Goal: Information Seeking & Learning: Learn about a topic

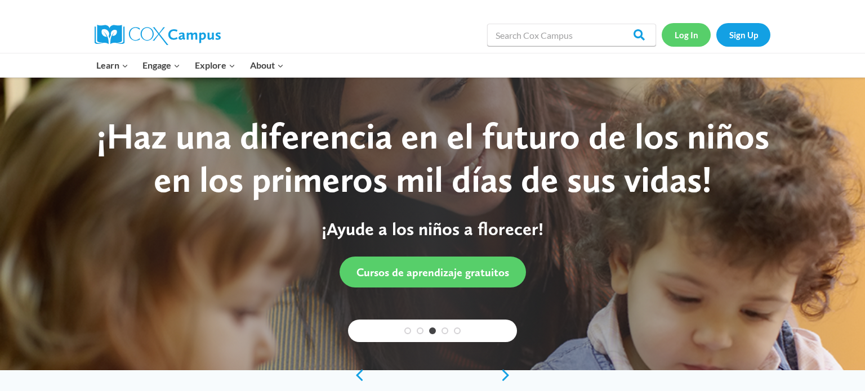
click at [682, 39] on link "Log In" at bounding box center [685, 34] width 49 height 23
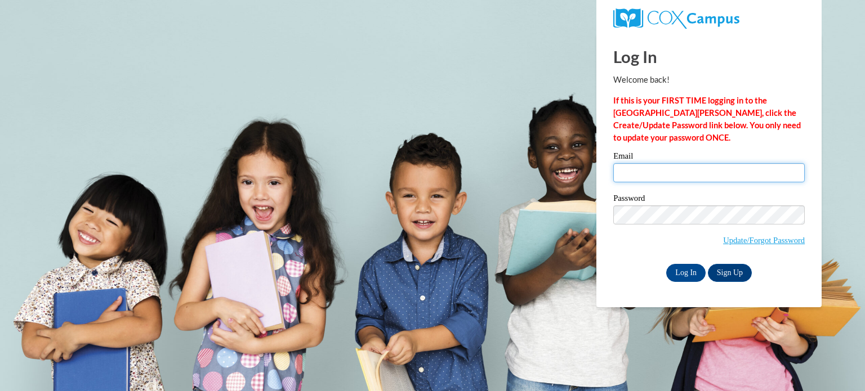
click at [661, 173] on input "Email" at bounding box center [708, 172] width 191 height 19
type input "kstrojny@crivitz.k12.wi.us"
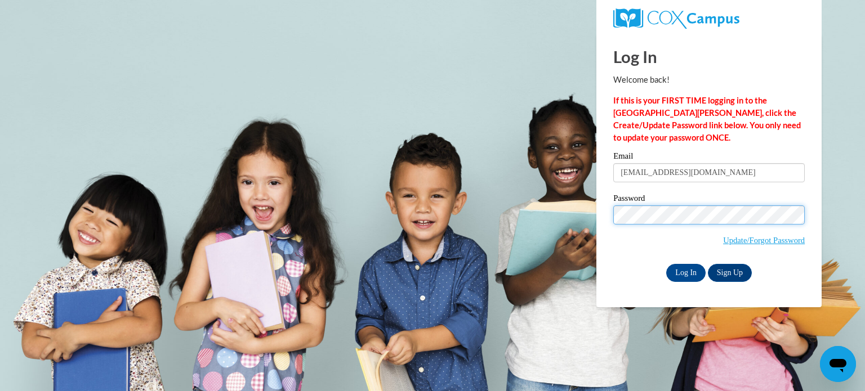
click at [666, 264] on input "Log In" at bounding box center [685, 273] width 39 height 18
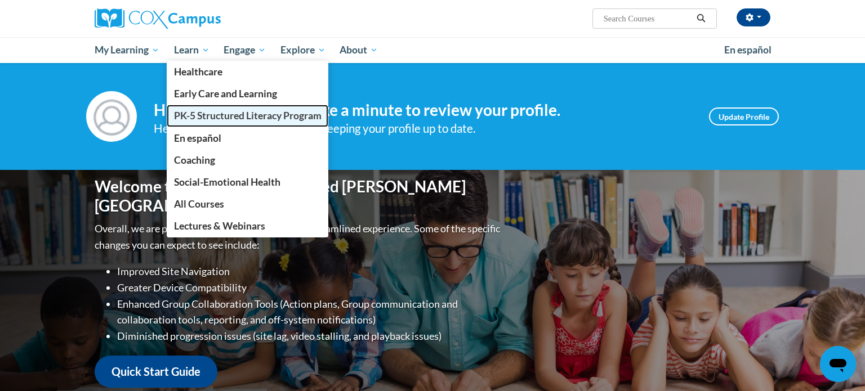
click at [207, 115] on span "PK-5 Structured Literacy Program" at bounding box center [247, 116] width 147 height 12
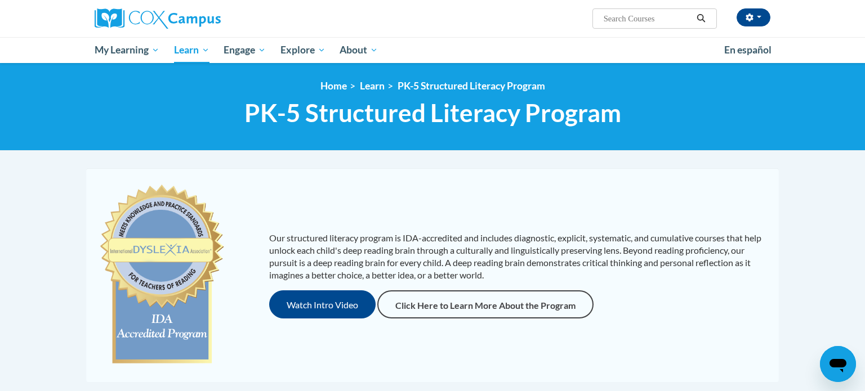
click at [607, 146] on div "<en>My Learning</en><fr>New fr_My Learning</fr><it>New it_My Learning</it><de>N…" at bounding box center [432, 107] width 865 height 88
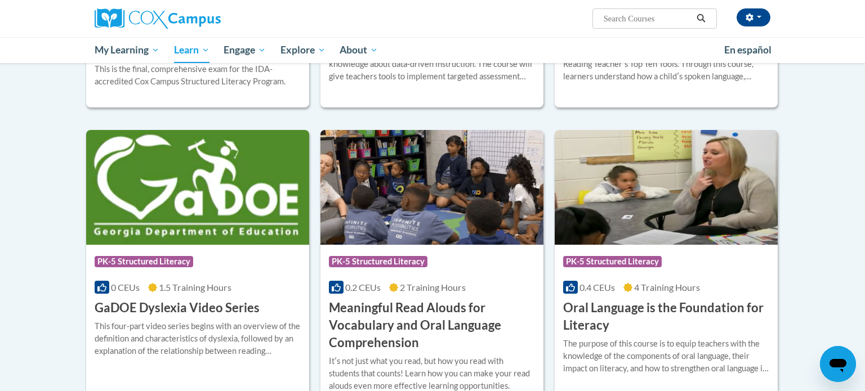
scroll to position [585, 0]
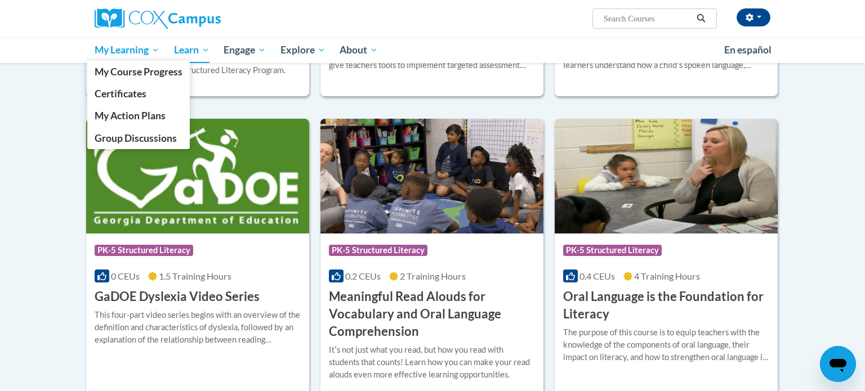
click at [95, 48] on span "My Learning" at bounding box center [127, 50] width 65 height 14
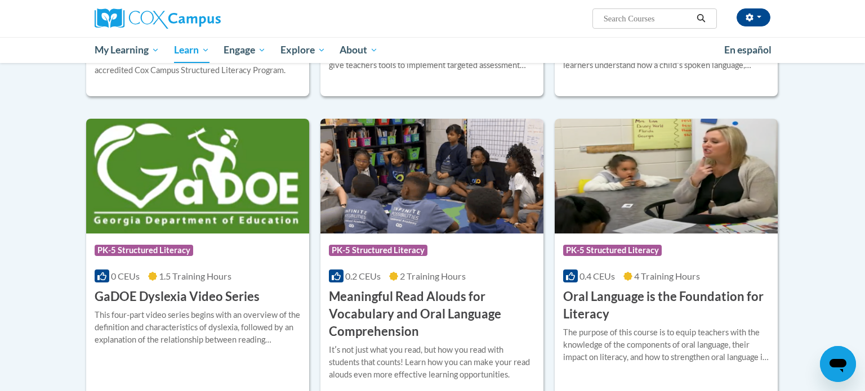
click at [39, 120] on body "Kristyn Strojny (America/Chicago UTC-05:00) My Profile Inbox My Transcripts Log…" at bounding box center [432, 320] width 865 height 1811
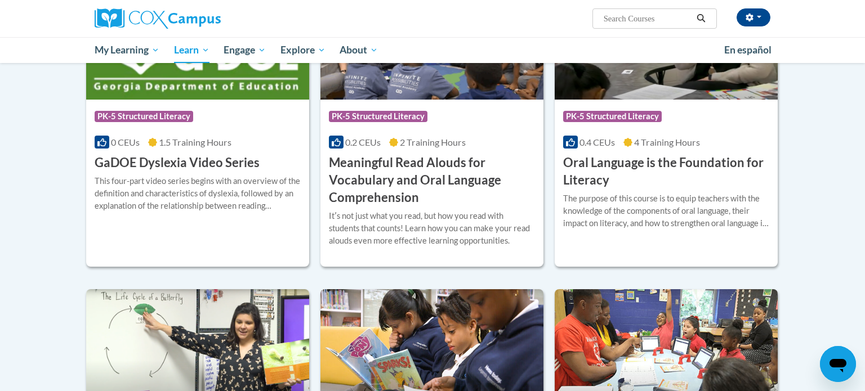
scroll to position [720, 0]
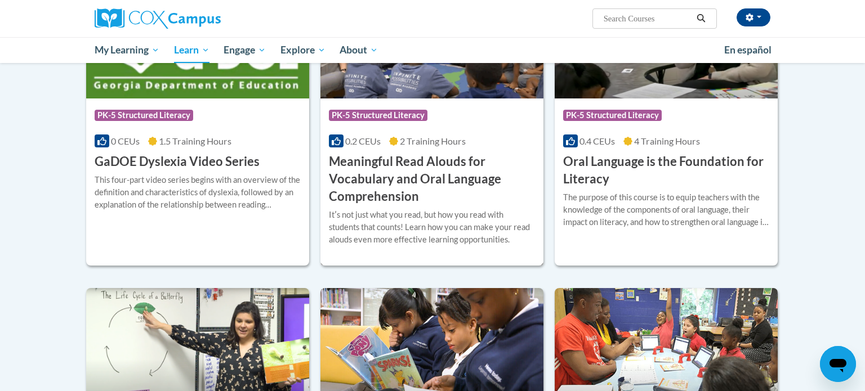
click at [429, 176] on h3 "Meaningful Read Alouds for Vocabulary and Oral Language Comprehension" at bounding box center [432, 179] width 206 height 52
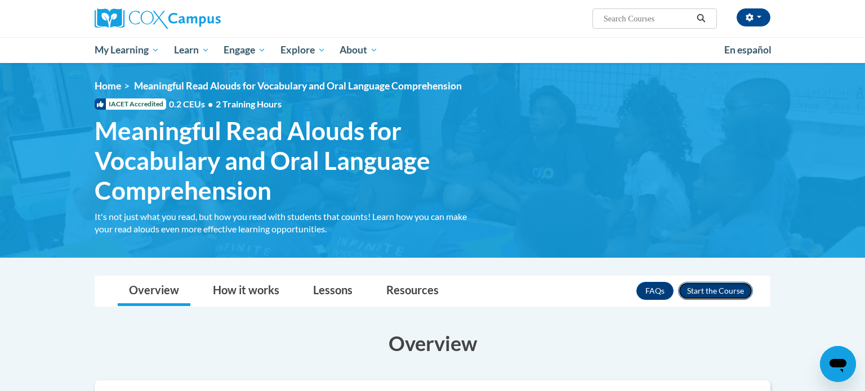
click at [732, 294] on button "Enroll" at bounding box center [715, 291] width 75 height 18
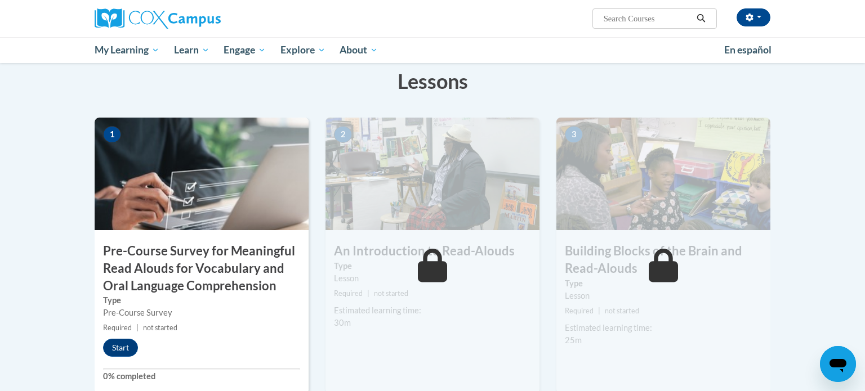
scroll to position [225, 0]
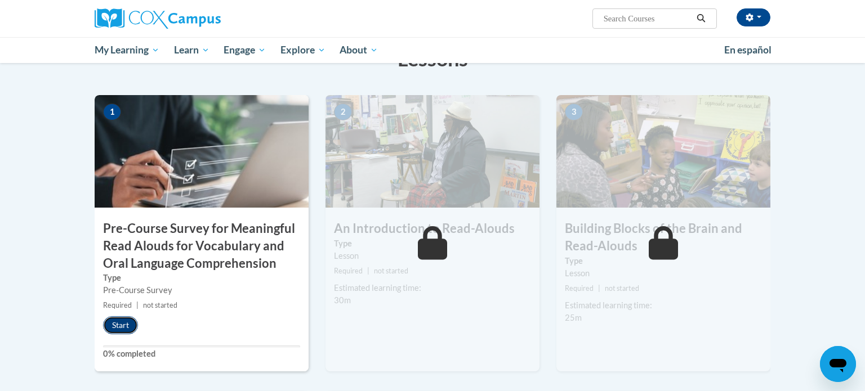
click at [124, 327] on button "Start" at bounding box center [120, 325] width 35 height 18
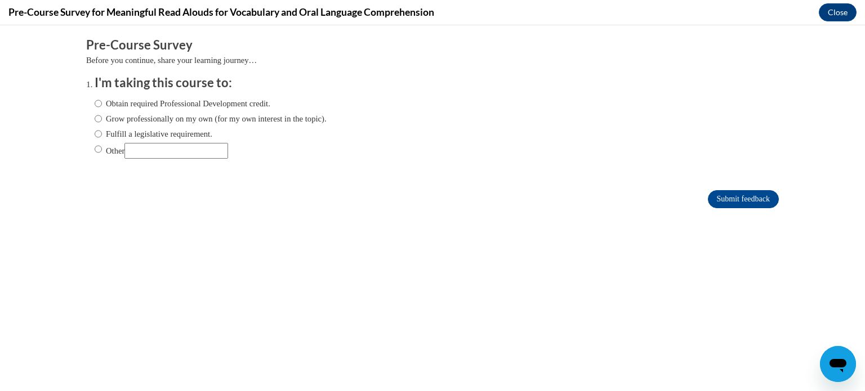
scroll to position [0, 0]
click at [183, 132] on label "Fulfill a legislative requirement." at bounding box center [154, 134] width 118 height 12
click at [102, 132] on input "Fulfill a legislative requirement." at bounding box center [98, 134] width 7 height 12
radio input "true"
click at [736, 204] on input "Submit feedback" at bounding box center [742, 199] width 71 height 18
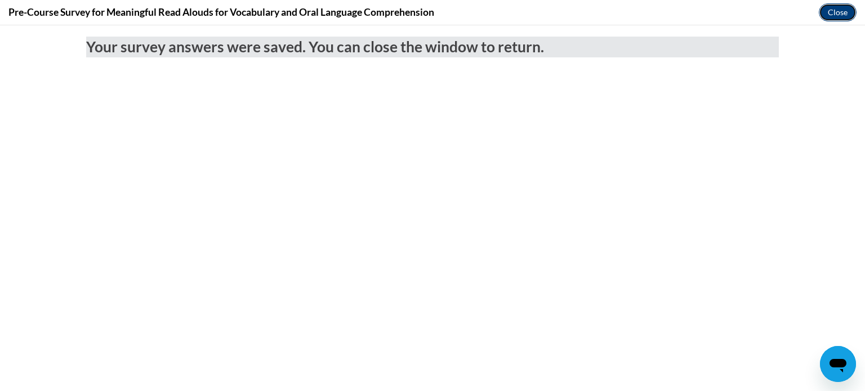
click at [842, 13] on button "Close" at bounding box center [837, 12] width 38 height 18
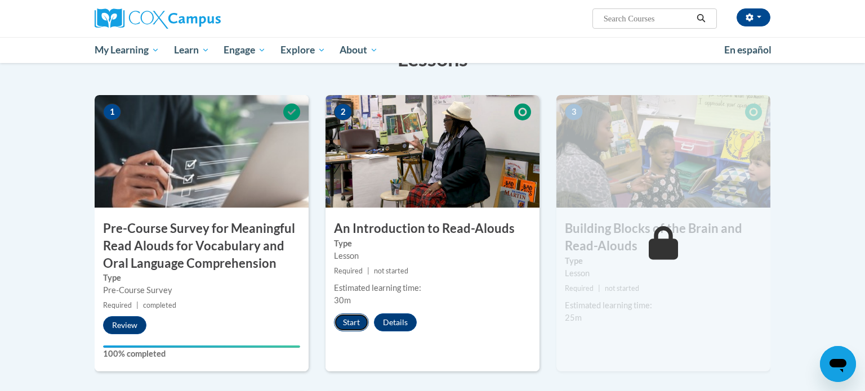
click at [349, 326] on button "Start" at bounding box center [351, 323] width 35 height 18
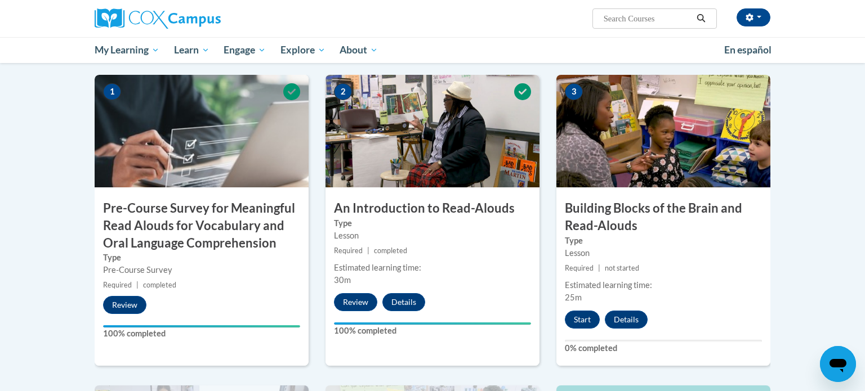
scroll to position [248, 0]
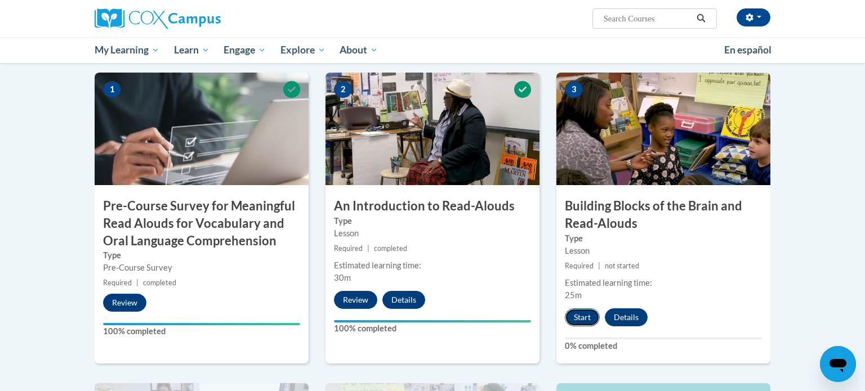
click at [578, 323] on button "Start" at bounding box center [582, 317] width 35 height 18
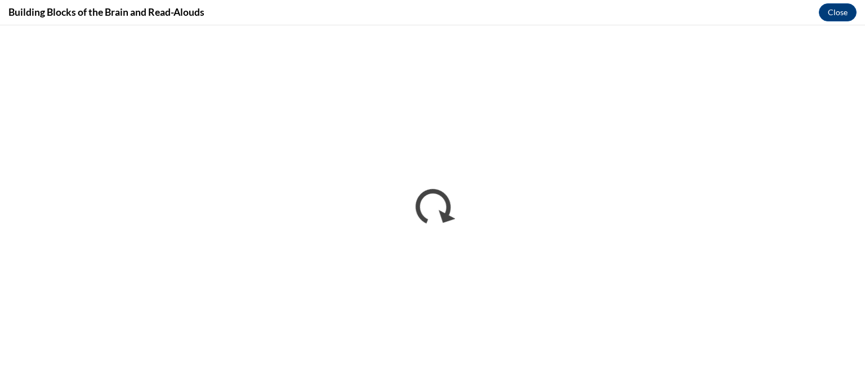
scroll to position [0, 0]
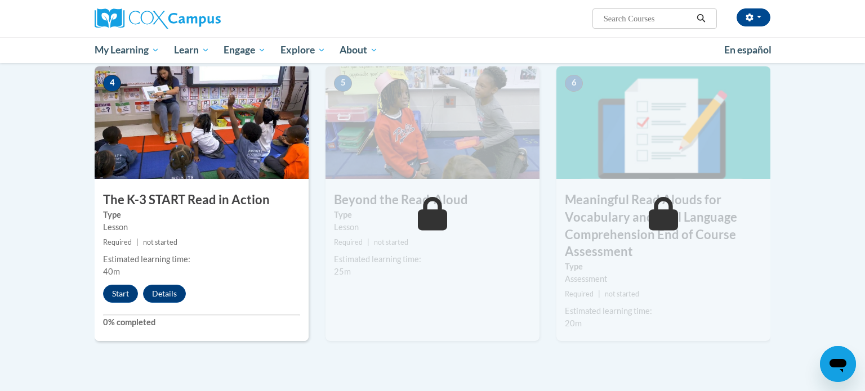
scroll to position [563, 0]
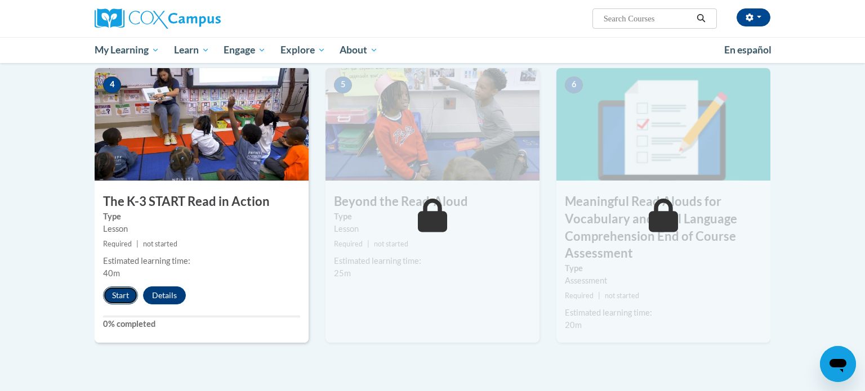
click at [124, 291] on button "Start" at bounding box center [120, 295] width 35 height 18
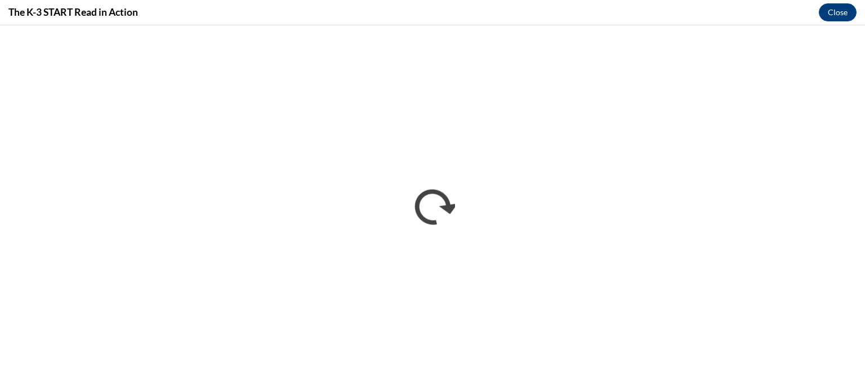
scroll to position [0, 0]
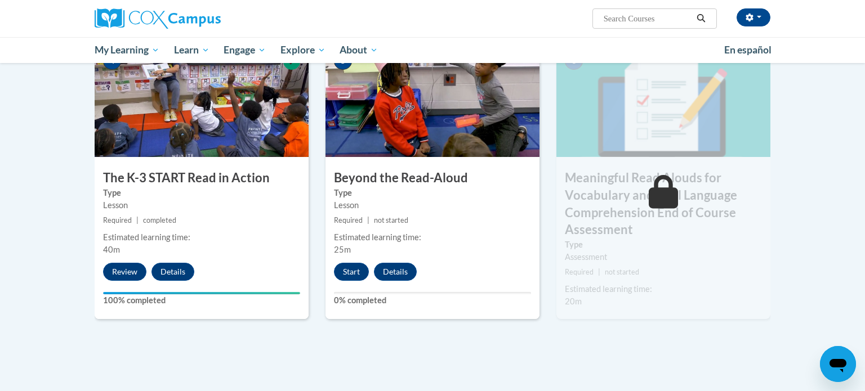
scroll to position [608, 0]
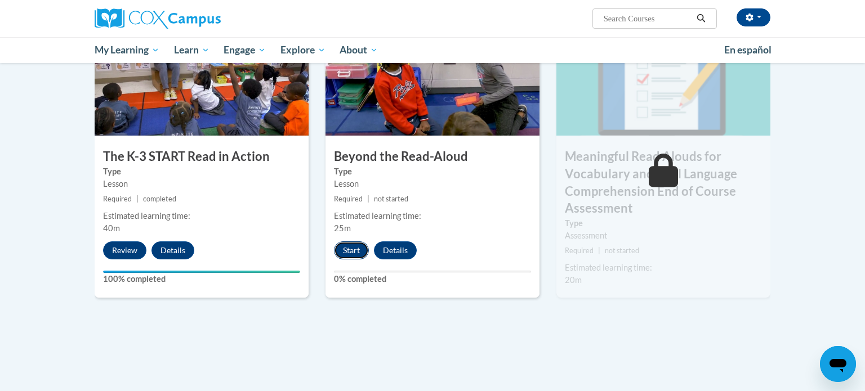
click at [346, 247] on button "Start" at bounding box center [351, 250] width 35 height 18
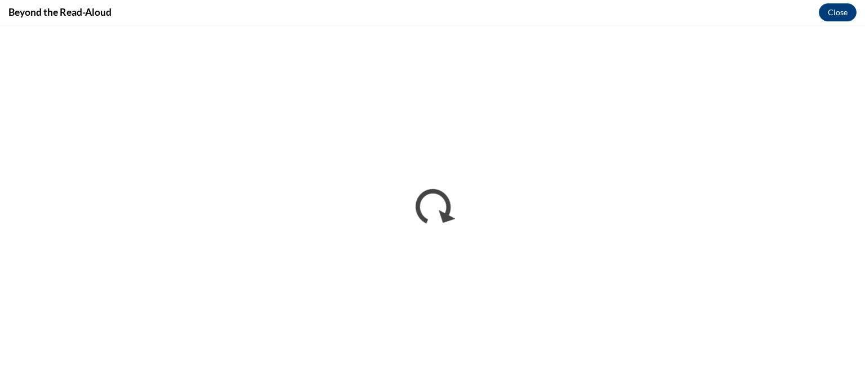
scroll to position [0, 0]
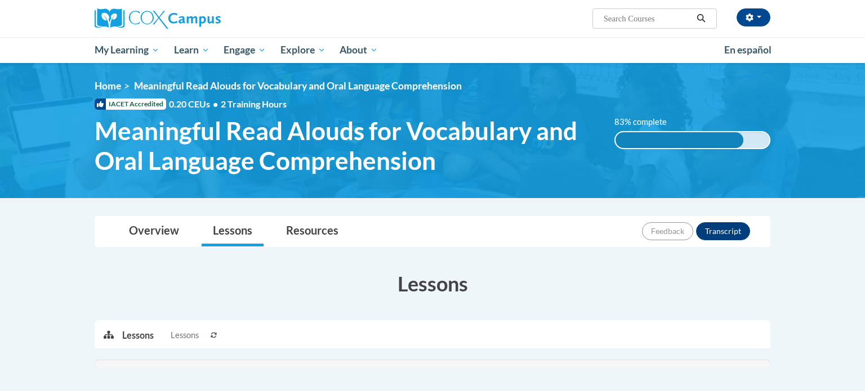
click at [805, 239] on body "[PERSON_NAME] ([GEOGRAPHIC_DATA]/[GEOGRAPHIC_DATA] UTC-05:00) My Profile Inbox …" at bounding box center [432, 345] width 865 height 690
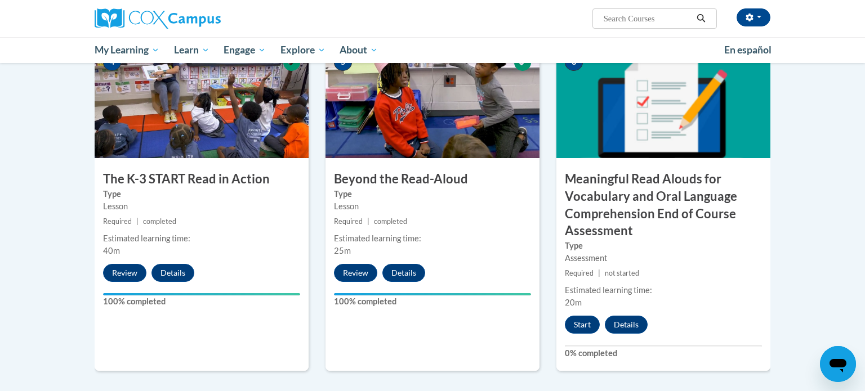
scroll to position [608, 0]
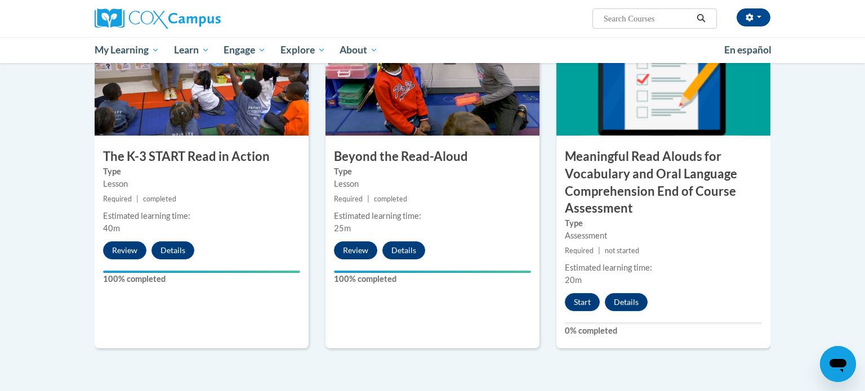
click at [818, 130] on body "[PERSON_NAME] ([GEOGRAPHIC_DATA]/[GEOGRAPHIC_DATA] UTC-05:00) My Profile Inbox …" at bounding box center [432, 14] width 865 height 1244
